Goal: Find specific page/section: Find specific page/section

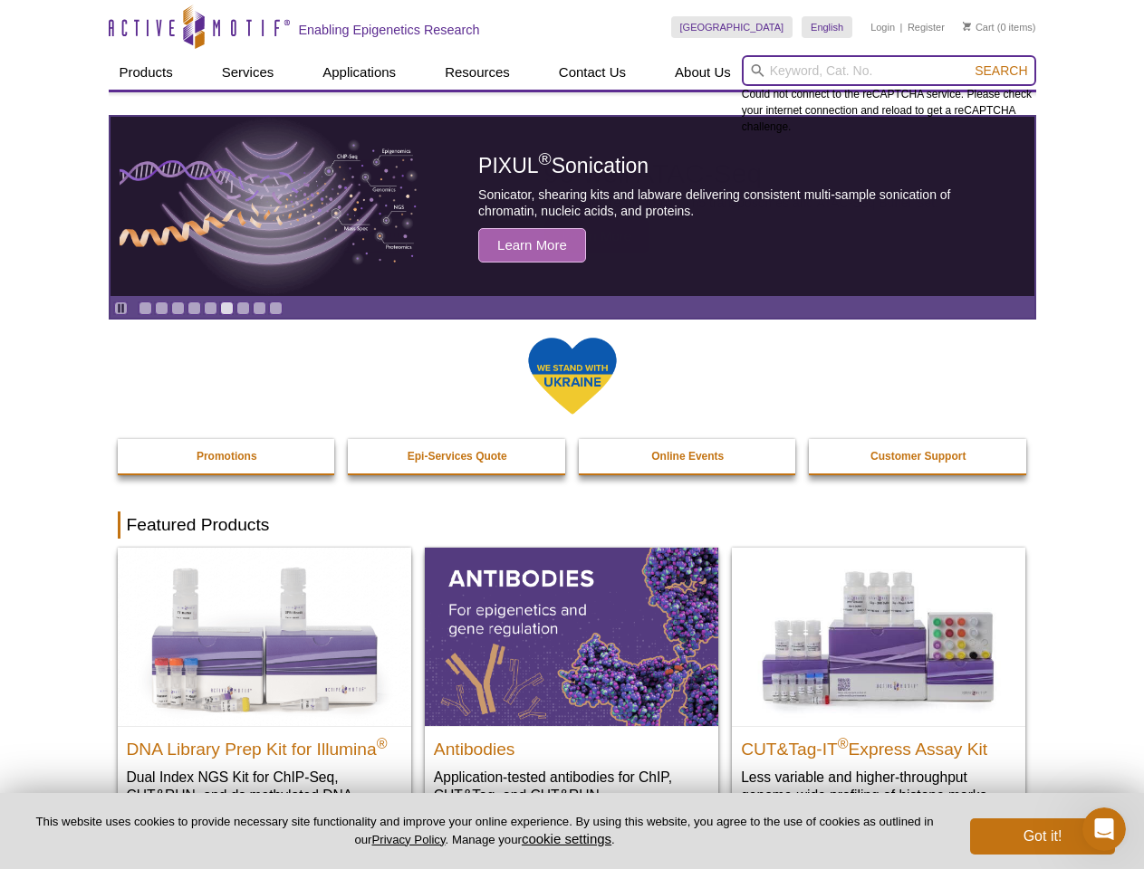
click at [888, 71] on input "search" at bounding box center [889, 70] width 294 height 31
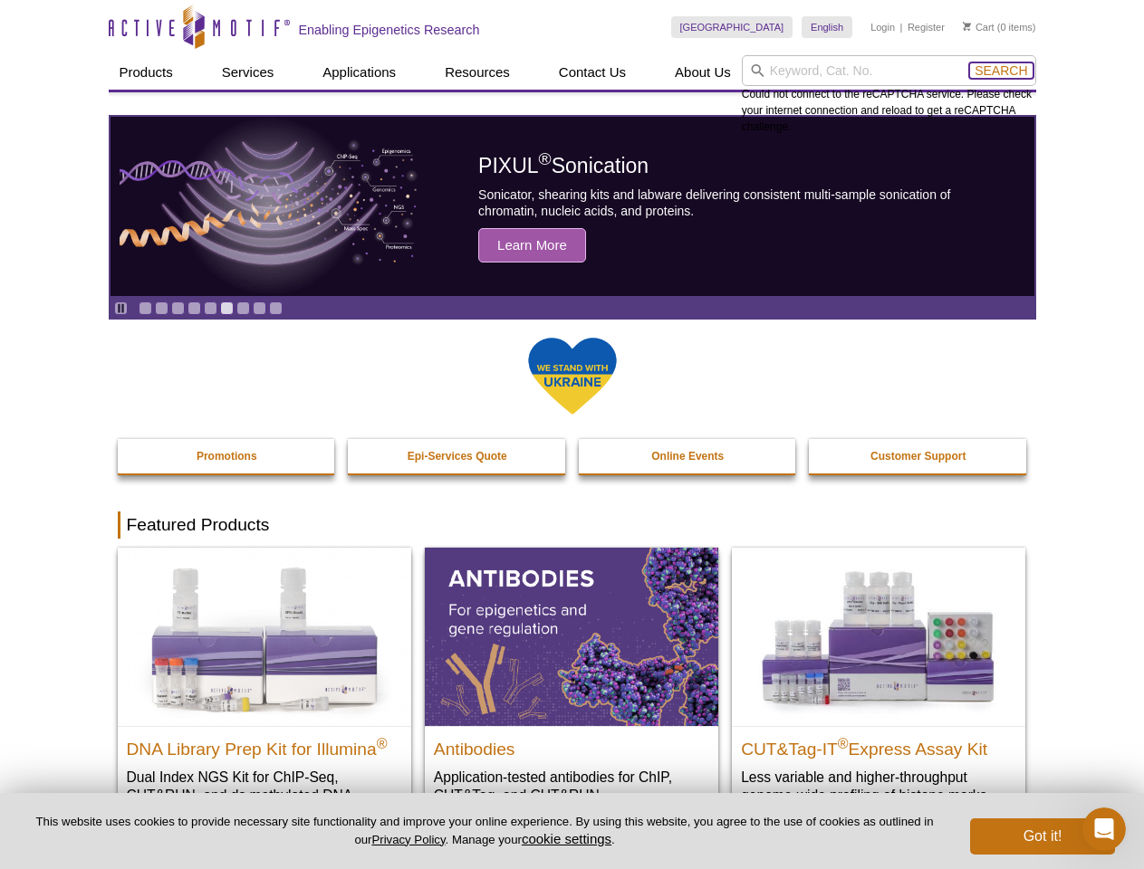
click at [1001, 71] on span "Search" at bounding box center [1001, 70] width 53 height 14
click at [120, 308] on icon "Pause" at bounding box center [121, 309] width 12 height 12
click at [145, 308] on link "Go to slide 1" at bounding box center [146, 309] width 14 height 14
click at [161, 308] on link "Go to slide 2" at bounding box center [162, 309] width 14 height 14
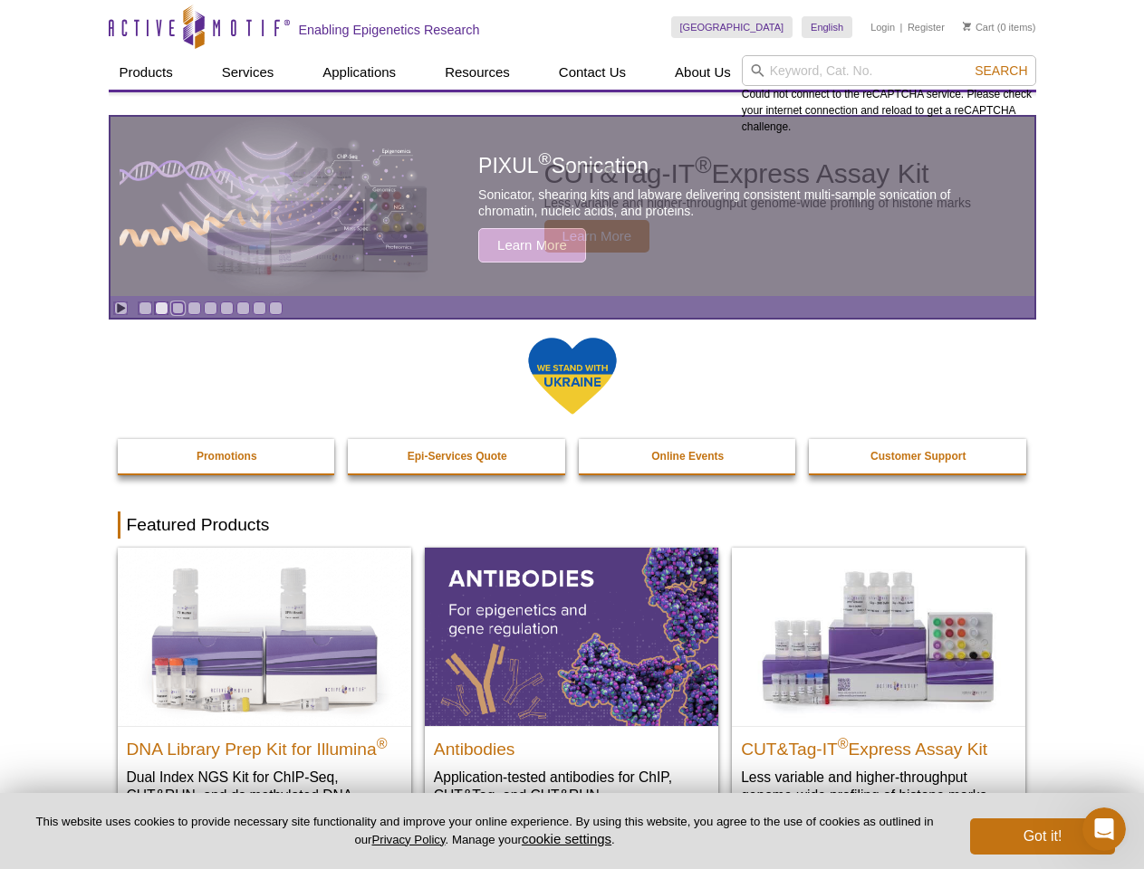
click at [178, 308] on link "Go to slide 3" at bounding box center [178, 309] width 14 height 14
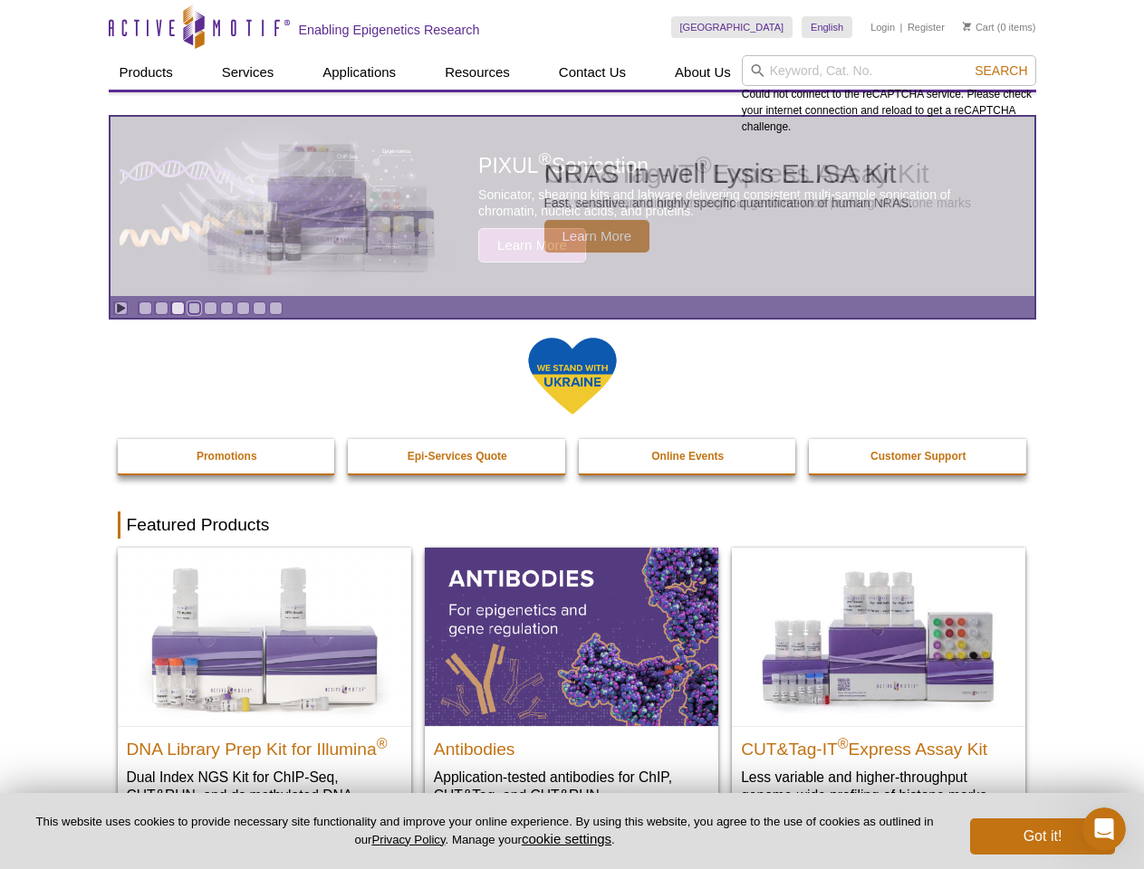
click at [194, 308] on link "Go to slide 4" at bounding box center [194, 309] width 14 height 14
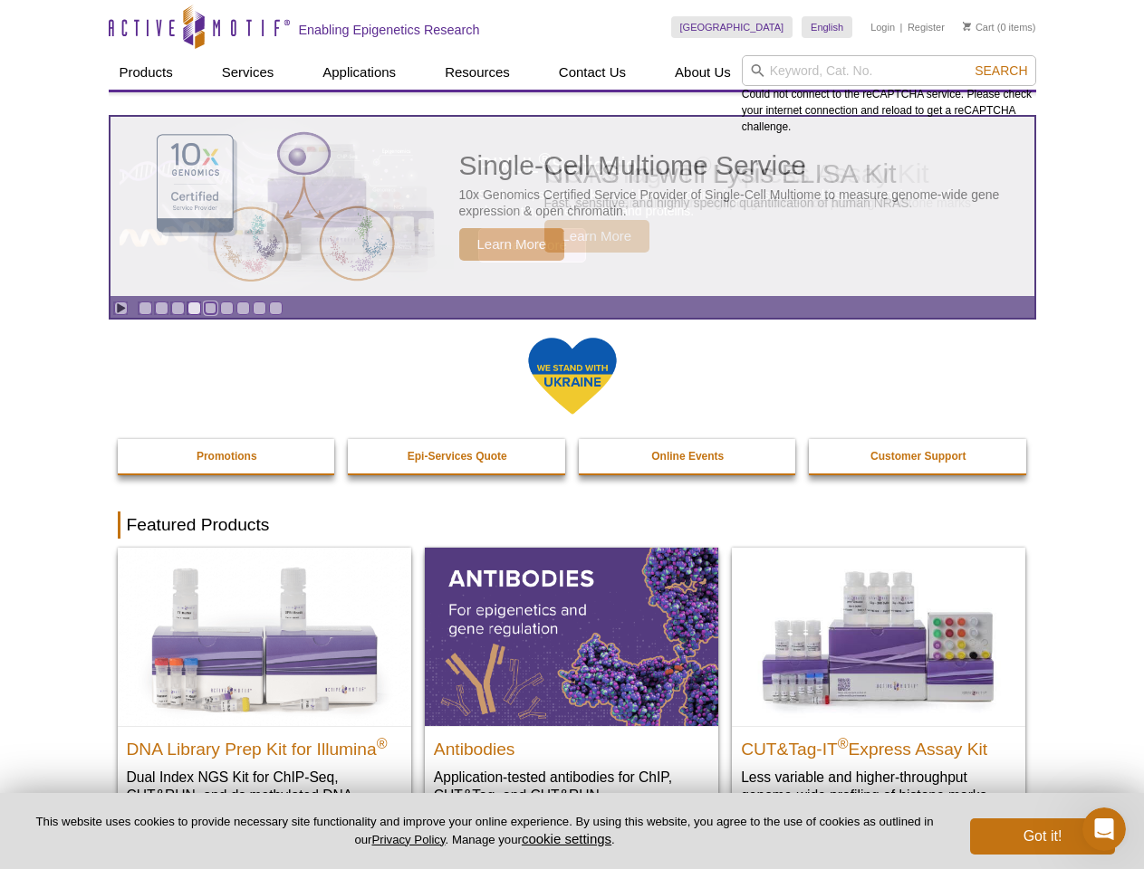
click at [210, 308] on link "Go to slide 5" at bounding box center [211, 309] width 14 height 14
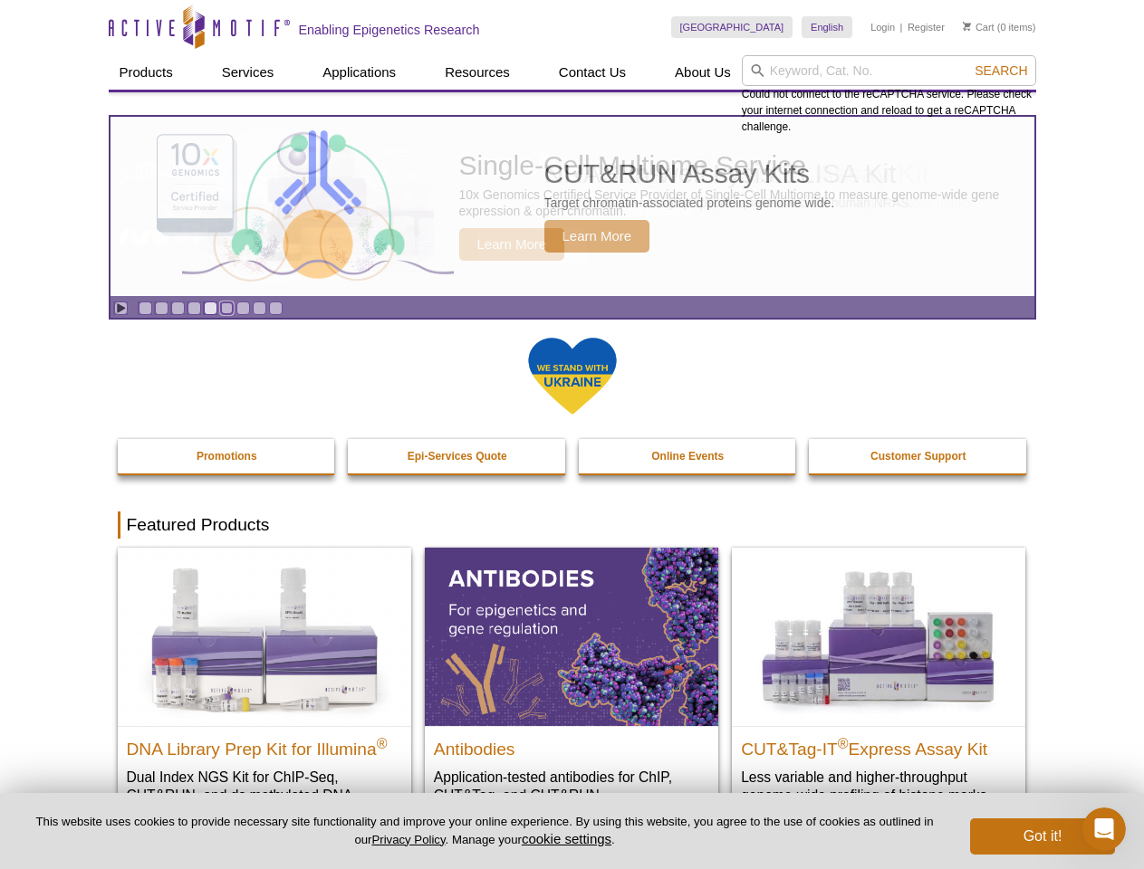
click at [226, 308] on link "Go to slide 6" at bounding box center [227, 309] width 14 height 14
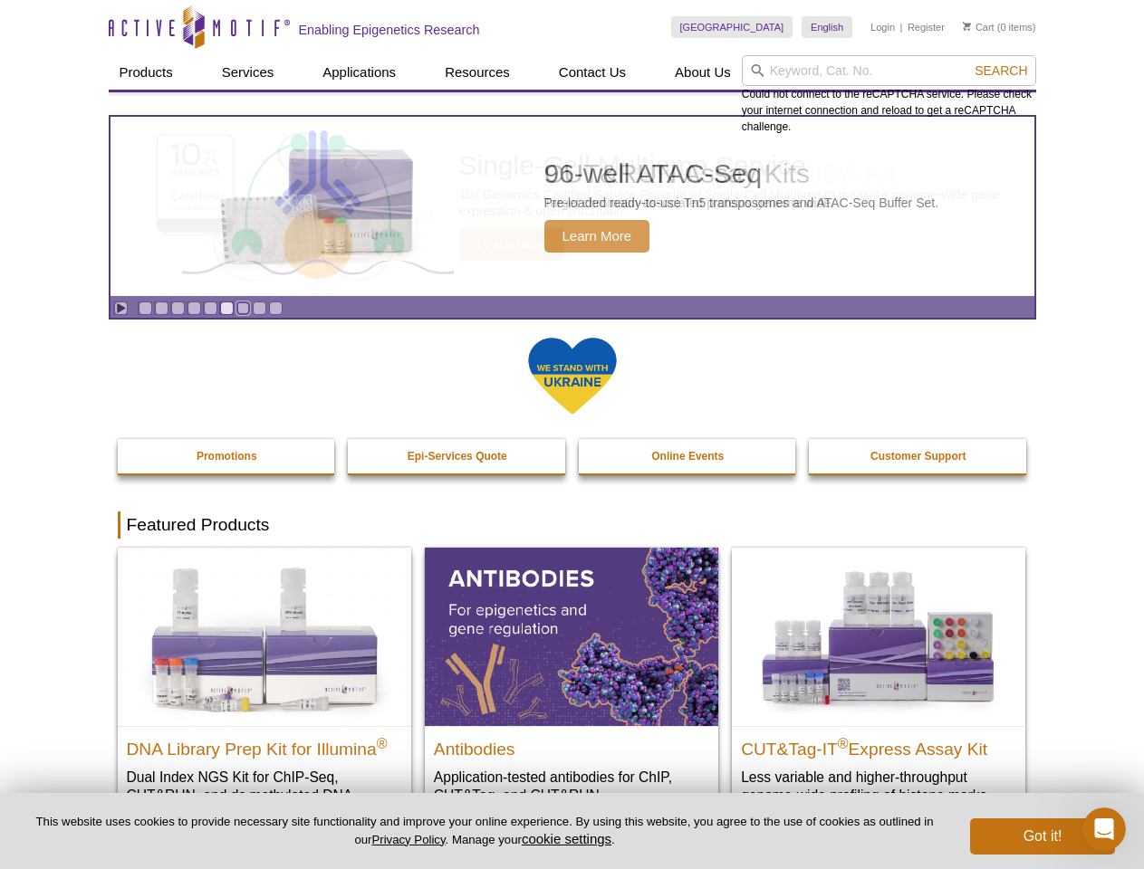
click at [243, 308] on link "Go to slide 7" at bounding box center [243, 309] width 14 height 14
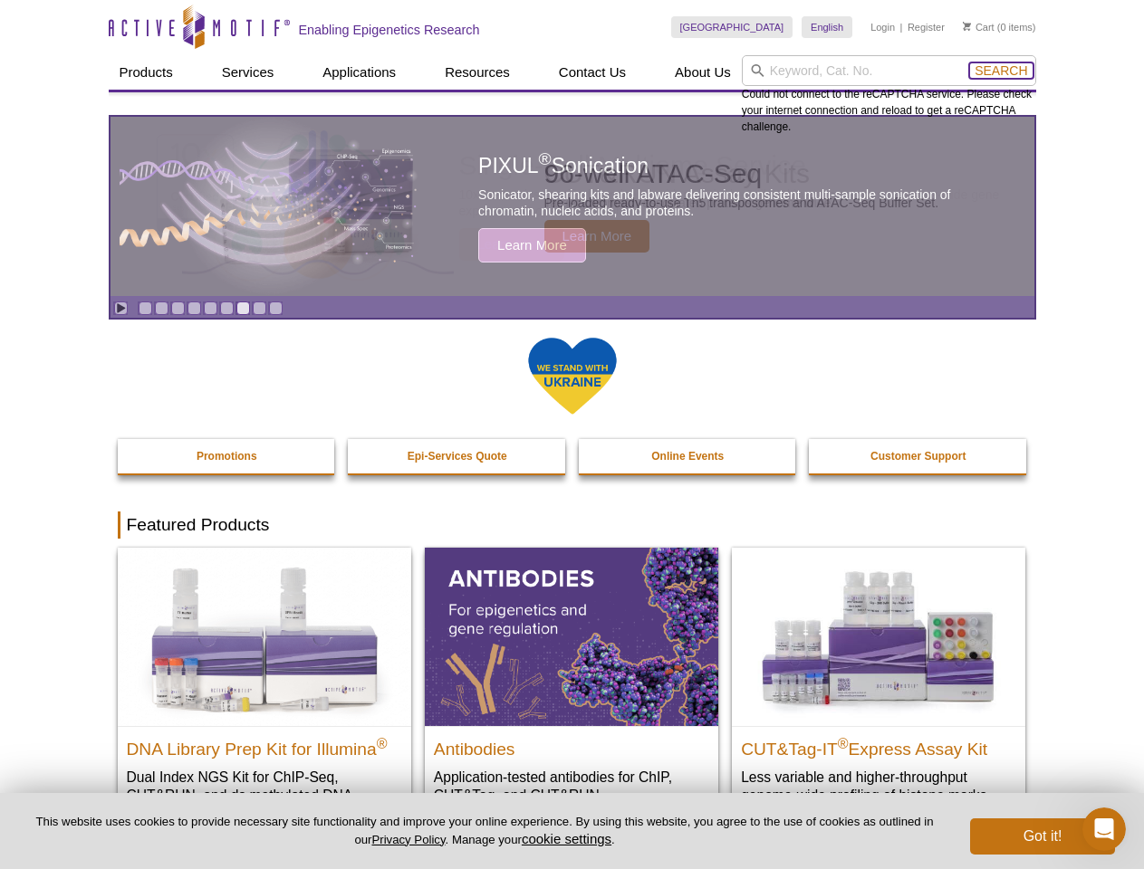
click at [1001, 71] on span "Search" at bounding box center [1001, 70] width 53 height 14
